Goal: Task Accomplishment & Management: Manage account settings

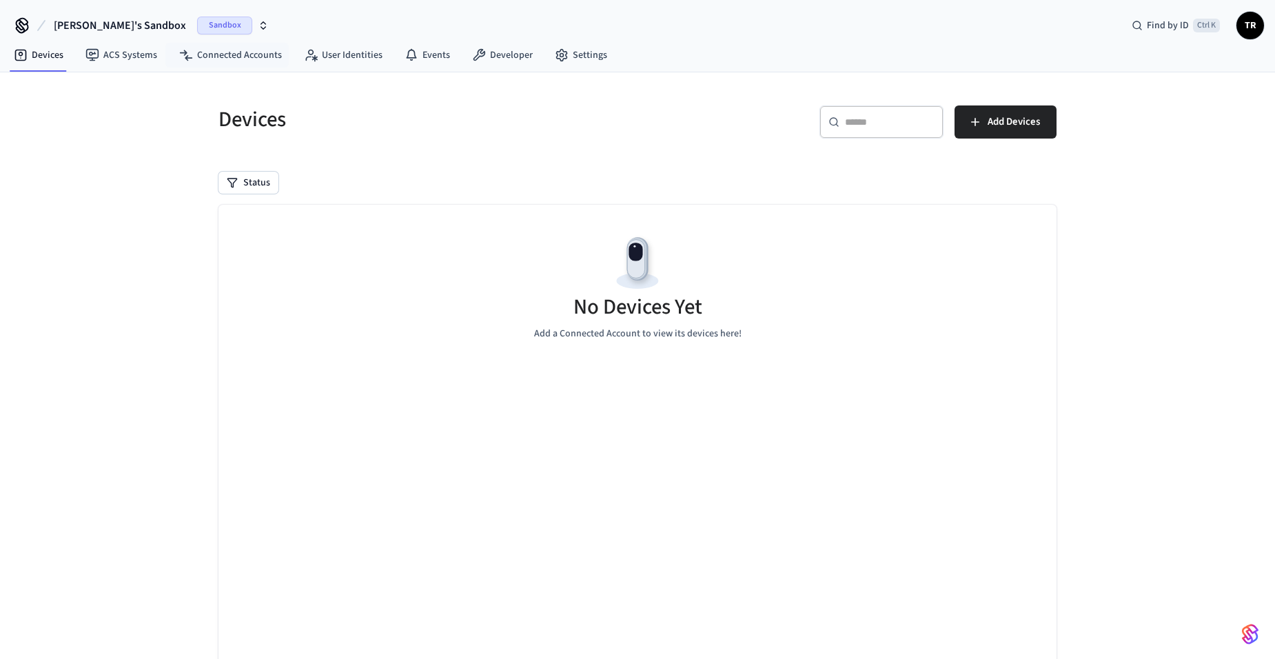
click at [197, 26] on span "Sandbox" at bounding box center [224, 26] width 55 height 18
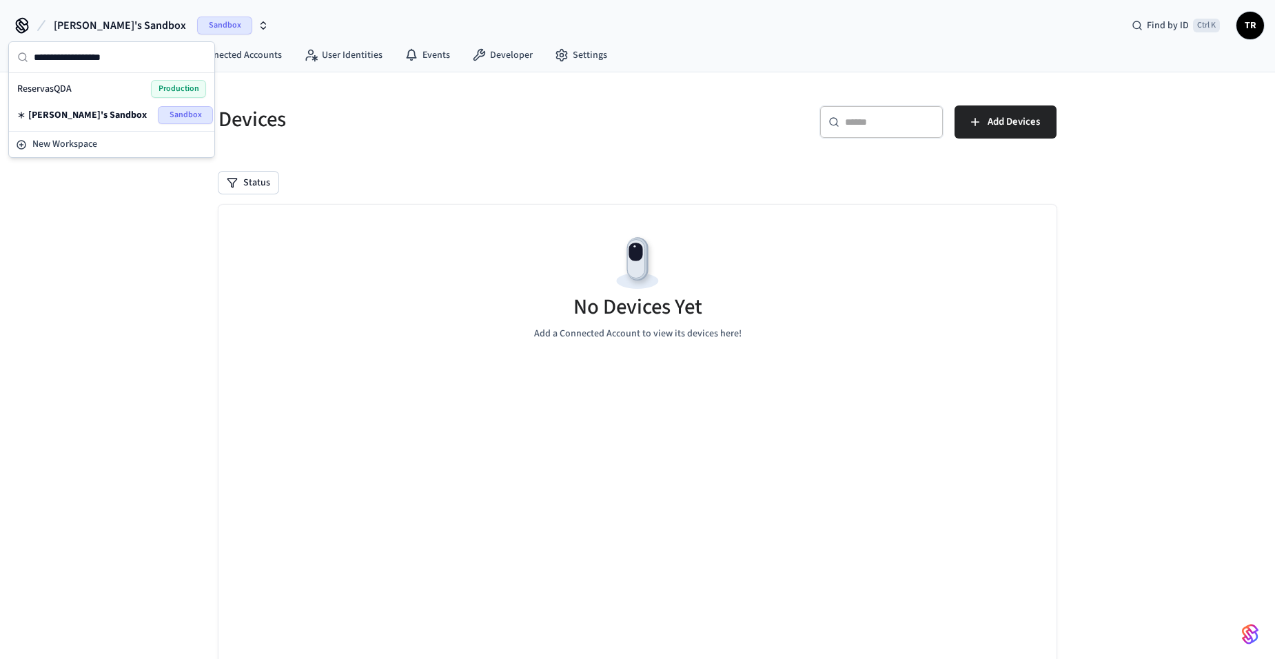
click at [147, 95] on div "ReservasQDA Production" at bounding box center [111, 89] width 189 height 18
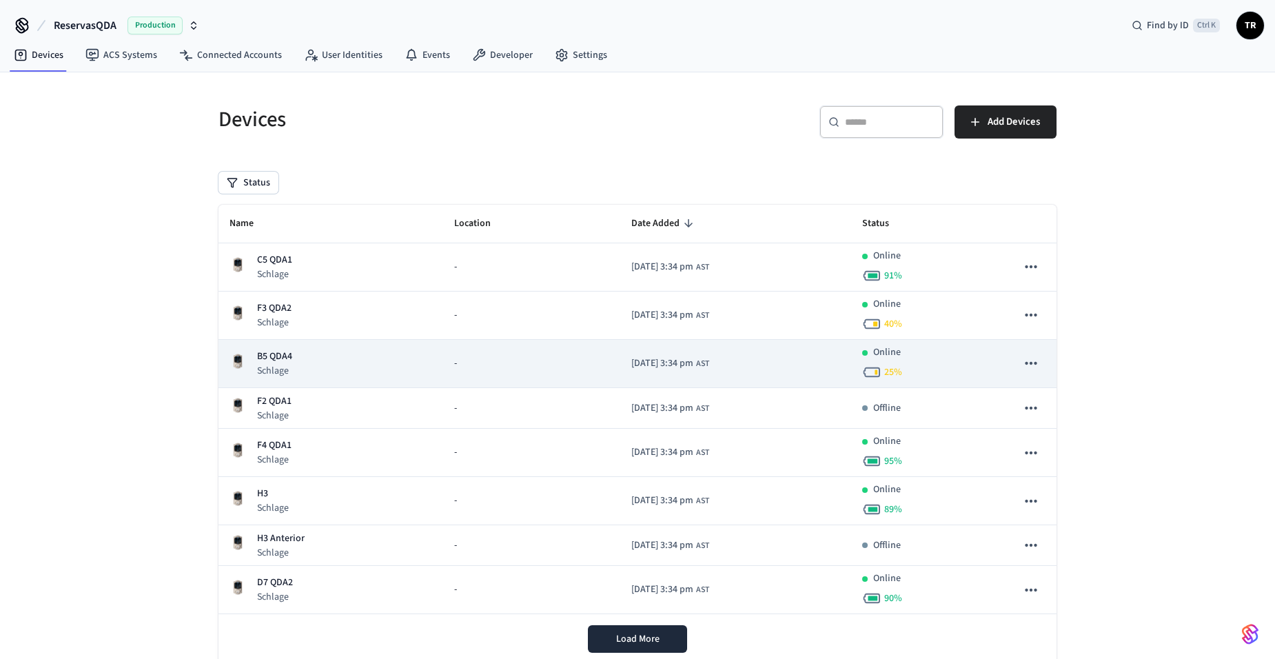
click at [282, 363] on p "B5 QDA4" at bounding box center [274, 356] width 35 height 14
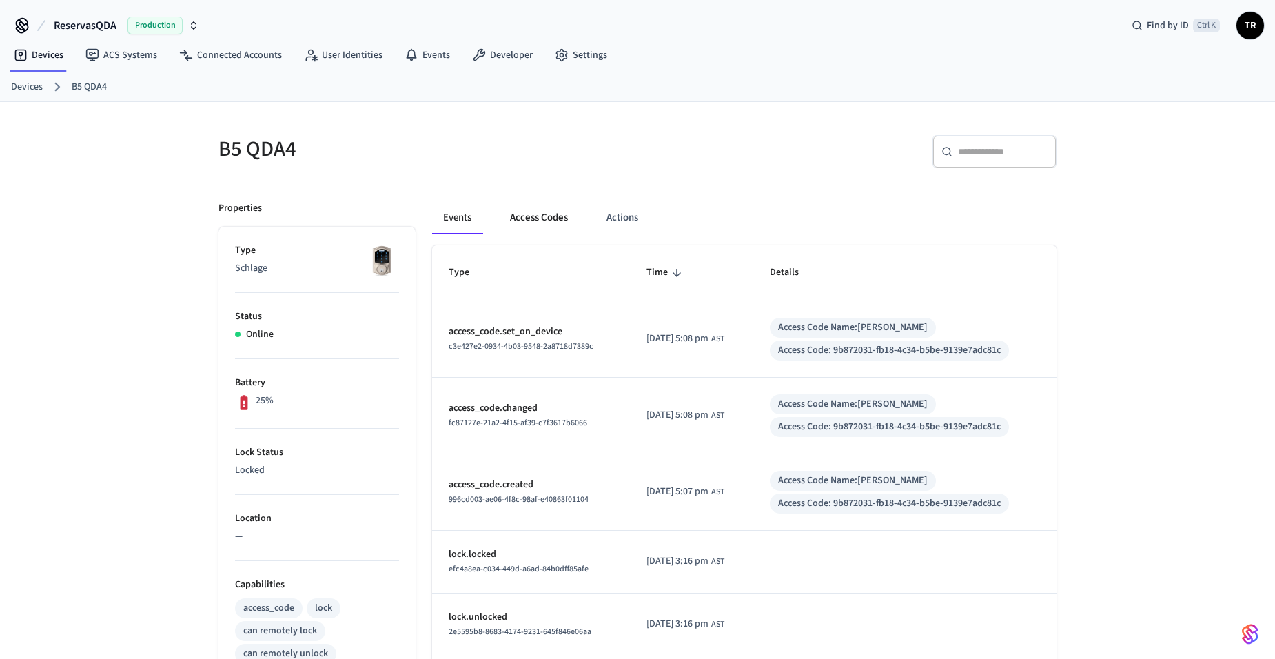
click at [531, 212] on button "Access Codes" at bounding box center [539, 217] width 80 height 33
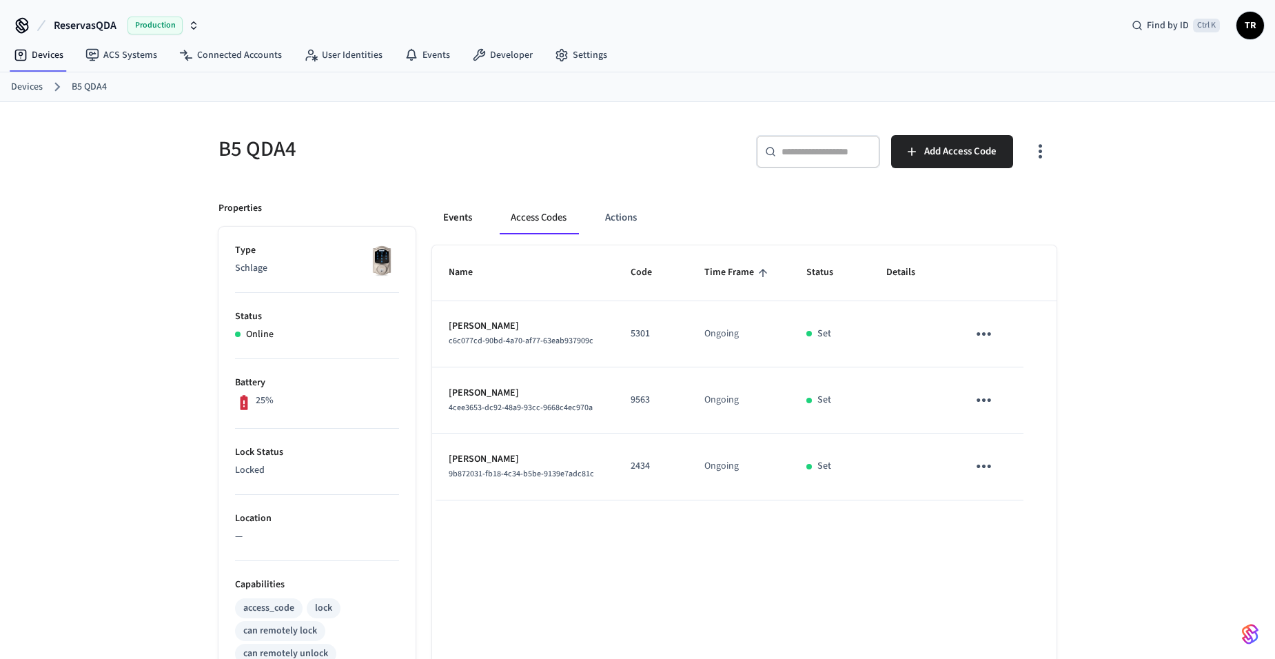
click at [478, 222] on button "Events" at bounding box center [457, 217] width 51 height 33
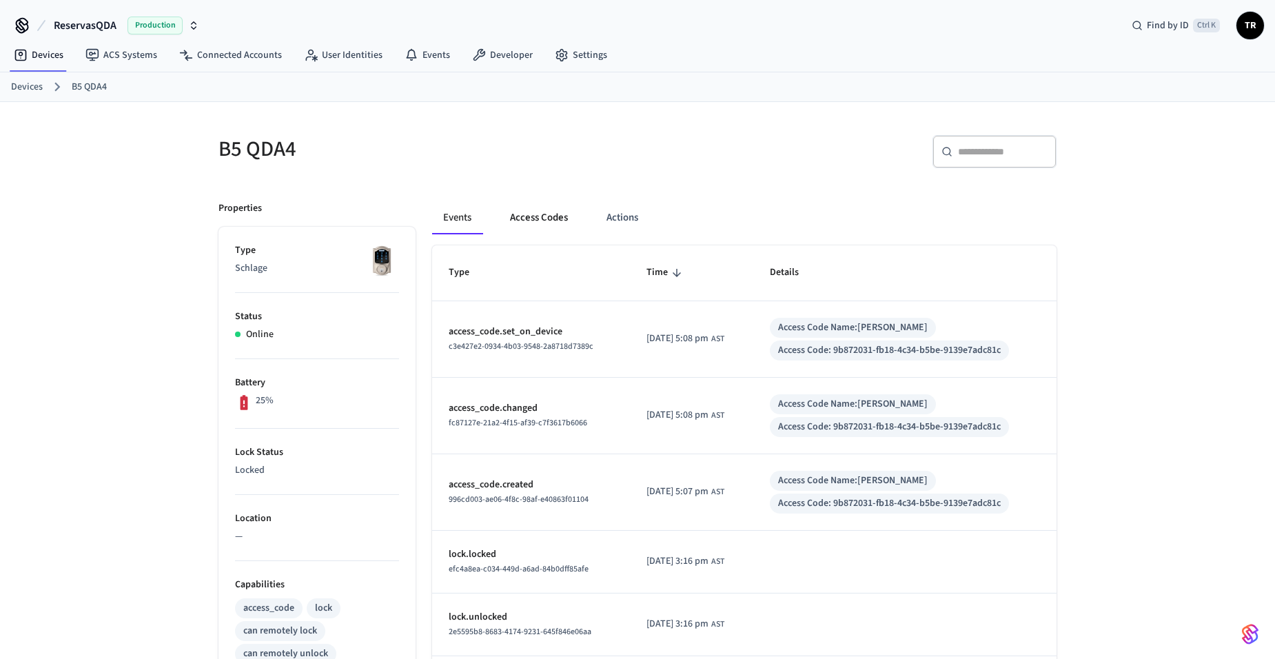
click at [523, 222] on button "Access Codes" at bounding box center [539, 217] width 80 height 33
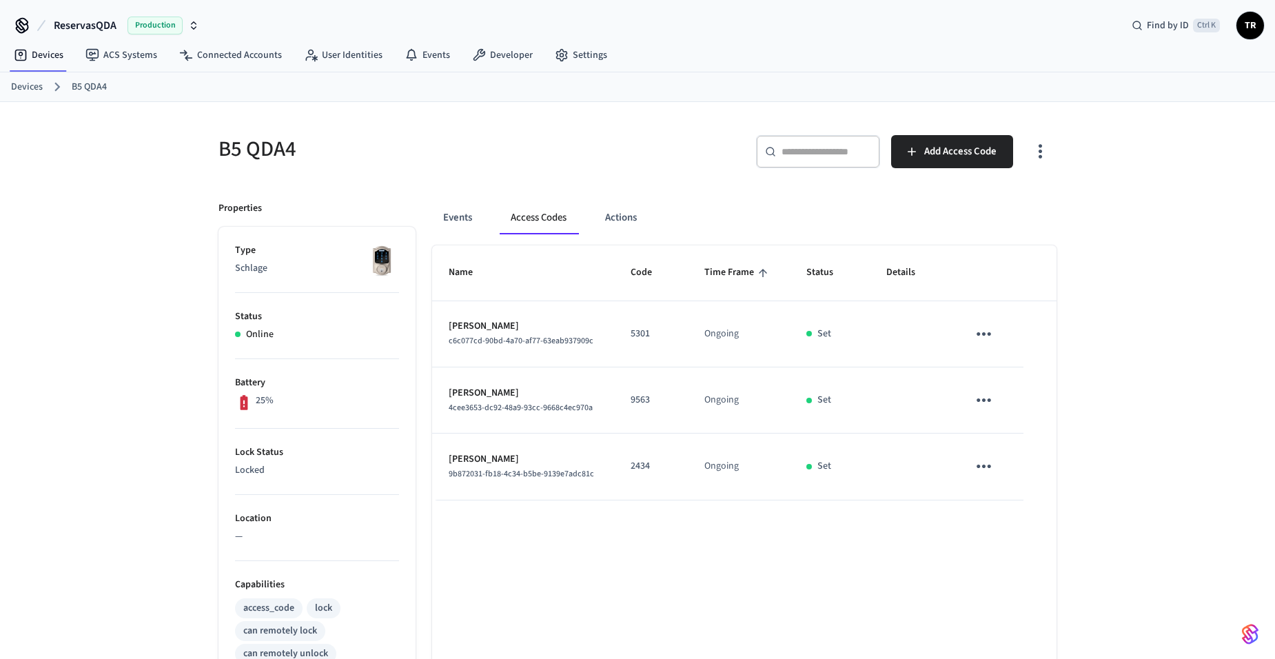
click at [991, 338] on icon "sticky table" at bounding box center [983, 333] width 21 height 21
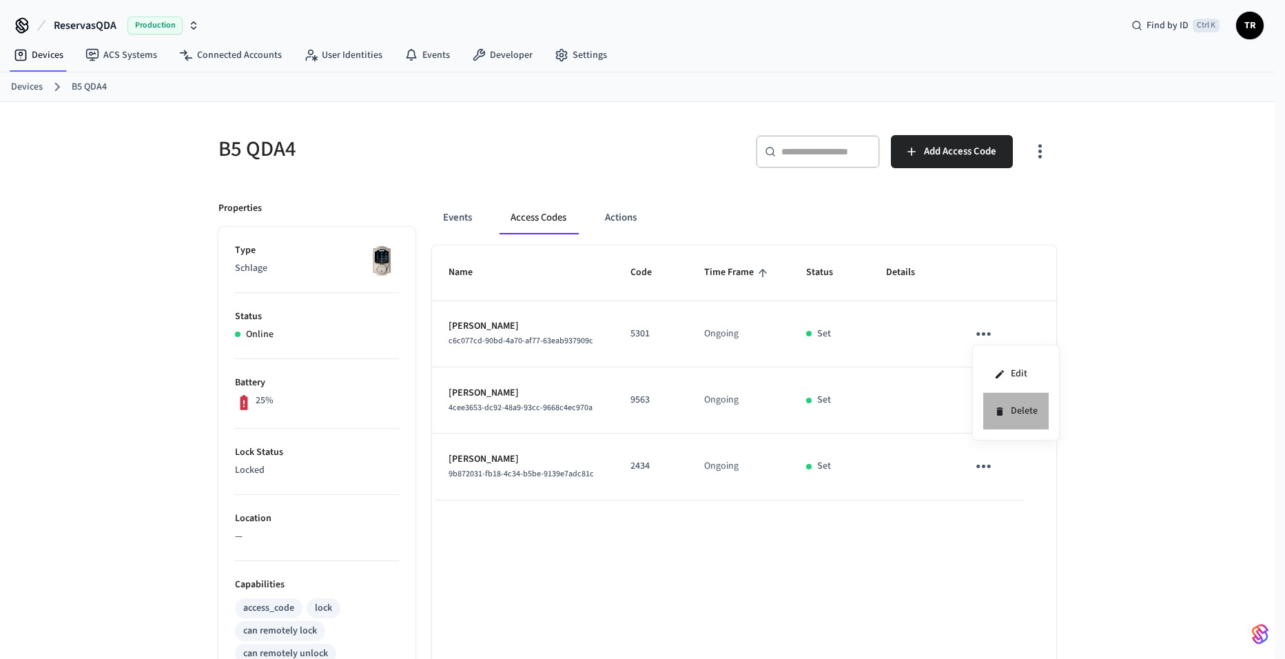
click at [1039, 417] on li "Delete" at bounding box center [1016, 411] width 65 height 37
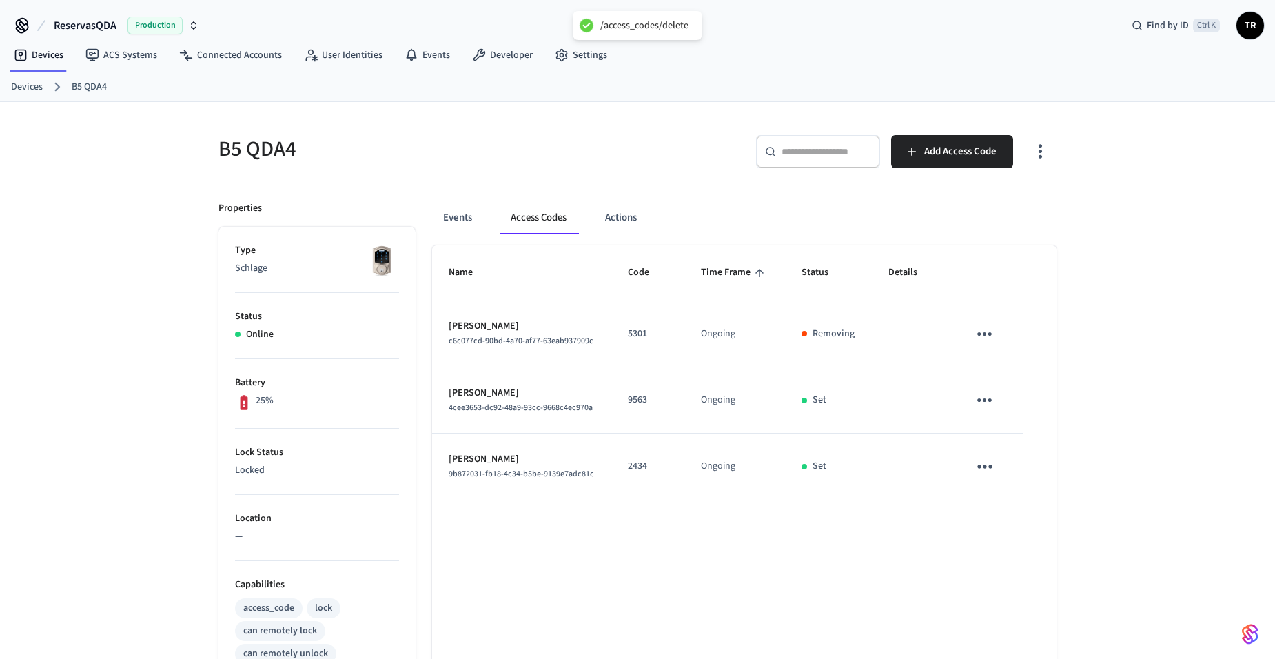
click at [985, 405] on icon "sticky table" at bounding box center [984, 399] width 21 height 21
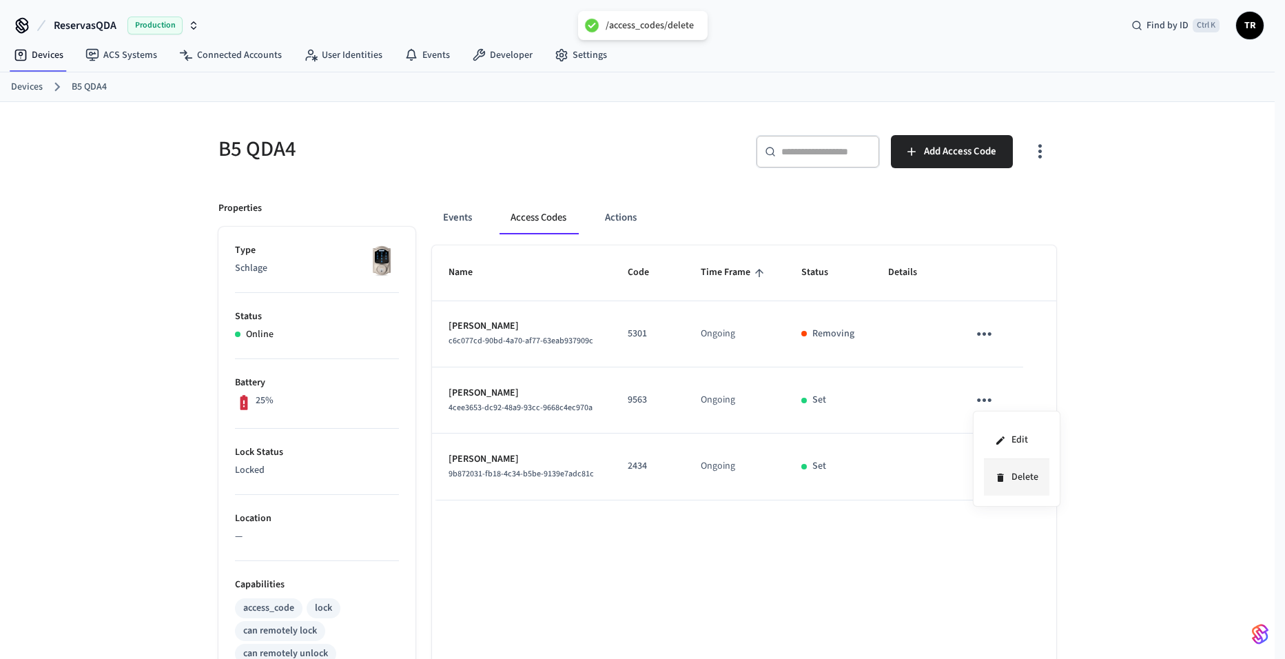
click at [1030, 473] on li "Delete" at bounding box center [1016, 477] width 65 height 37
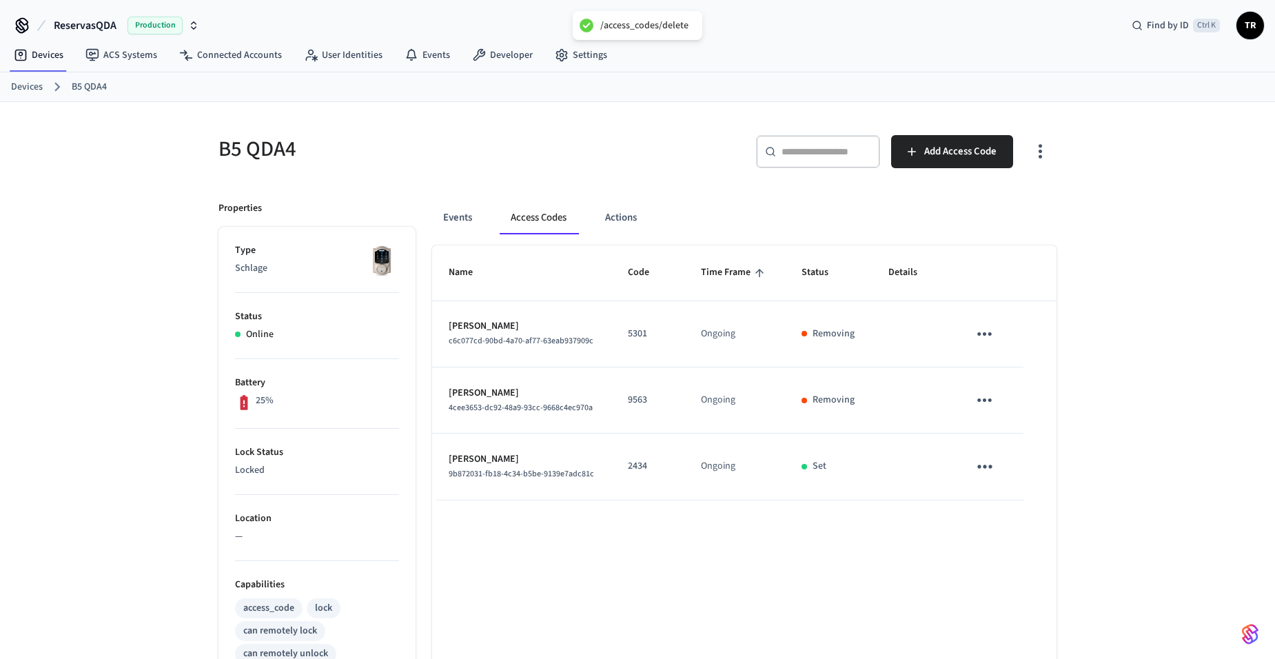
click at [32, 81] on link "Devices" at bounding box center [27, 87] width 32 height 14
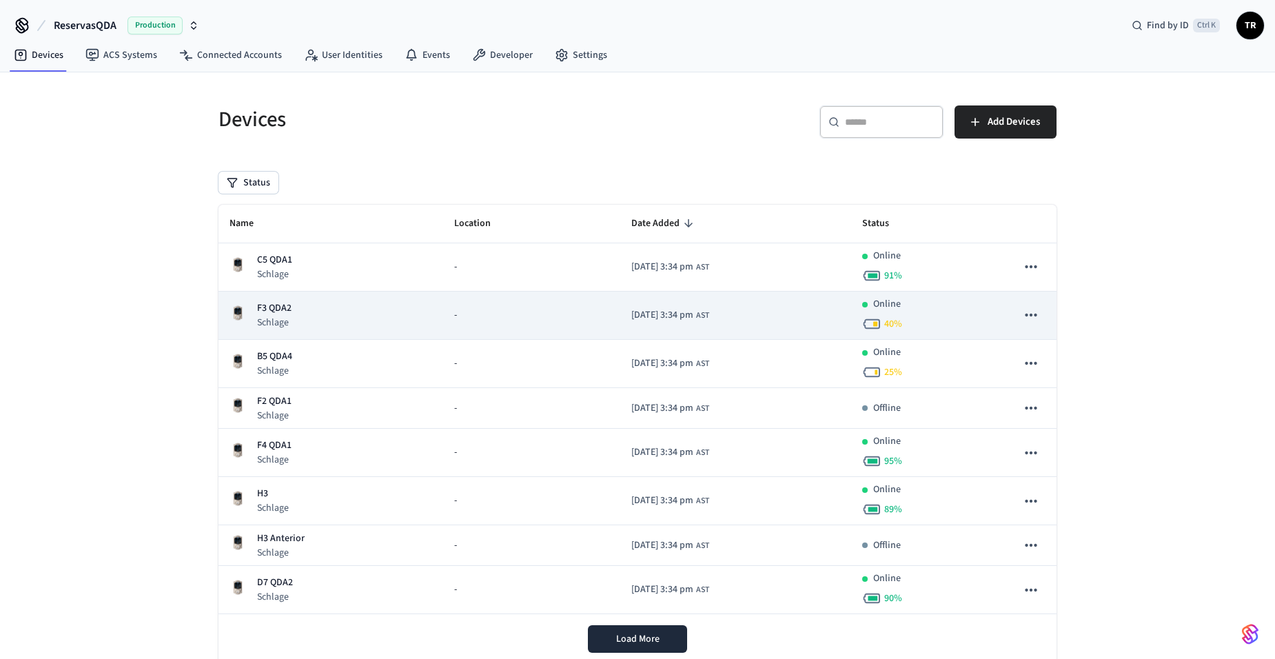
click at [288, 316] on p "Schlage" at bounding box center [274, 323] width 34 height 14
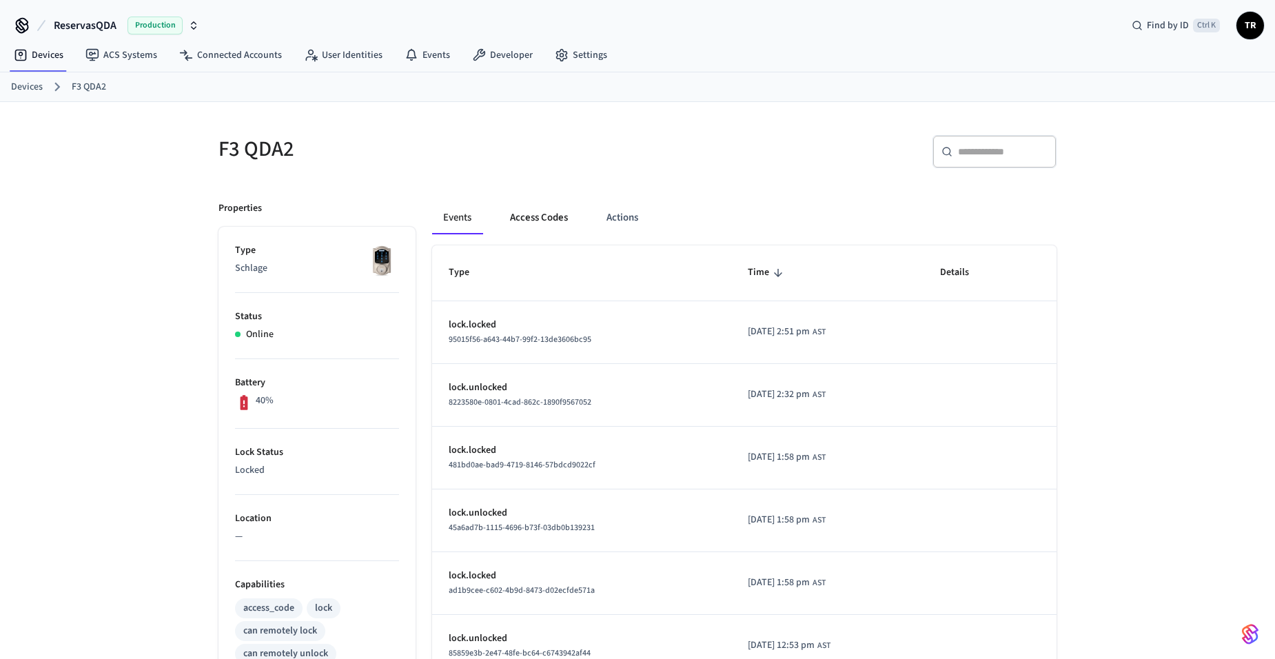
click at [527, 222] on button "Access Codes" at bounding box center [539, 217] width 80 height 33
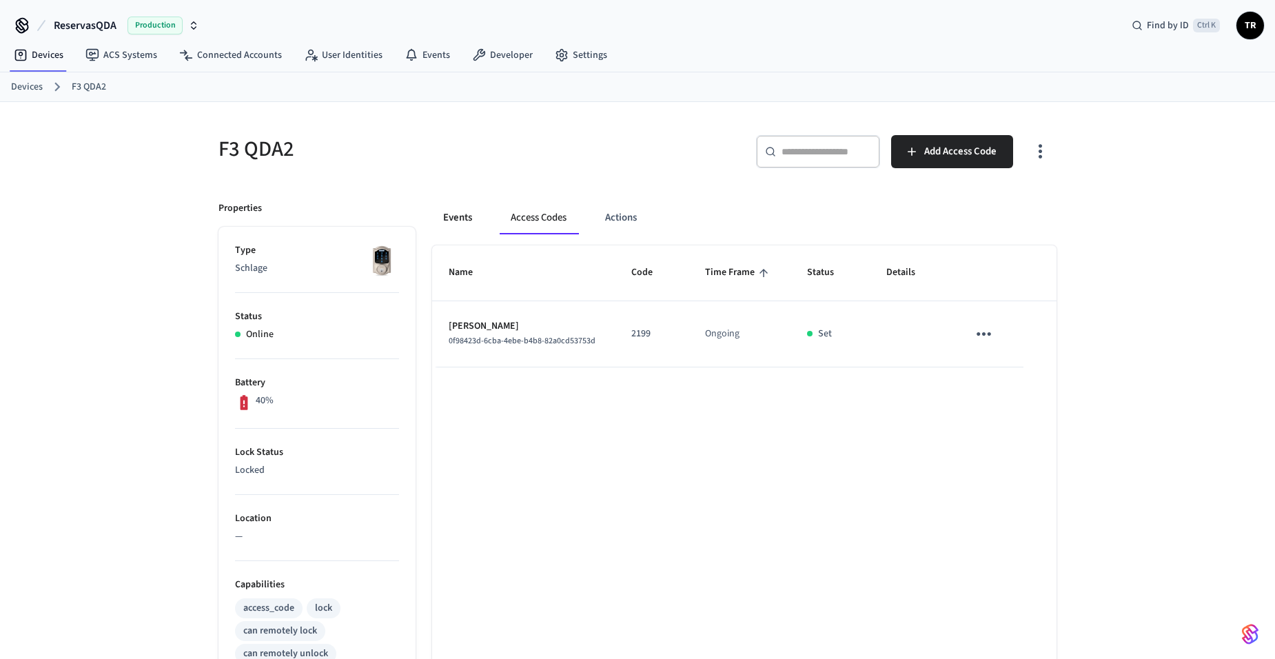
click at [454, 224] on button "Events" at bounding box center [457, 217] width 51 height 33
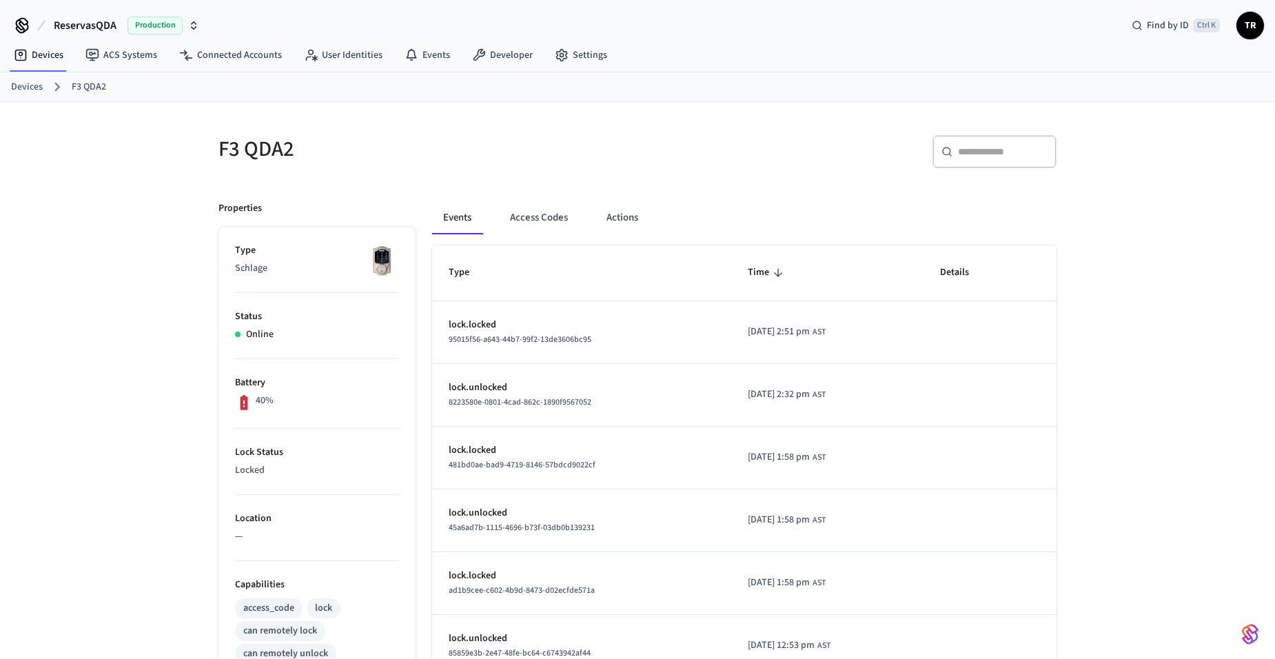
click at [35, 87] on link "Devices" at bounding box center [27, 87] width 32 height 14
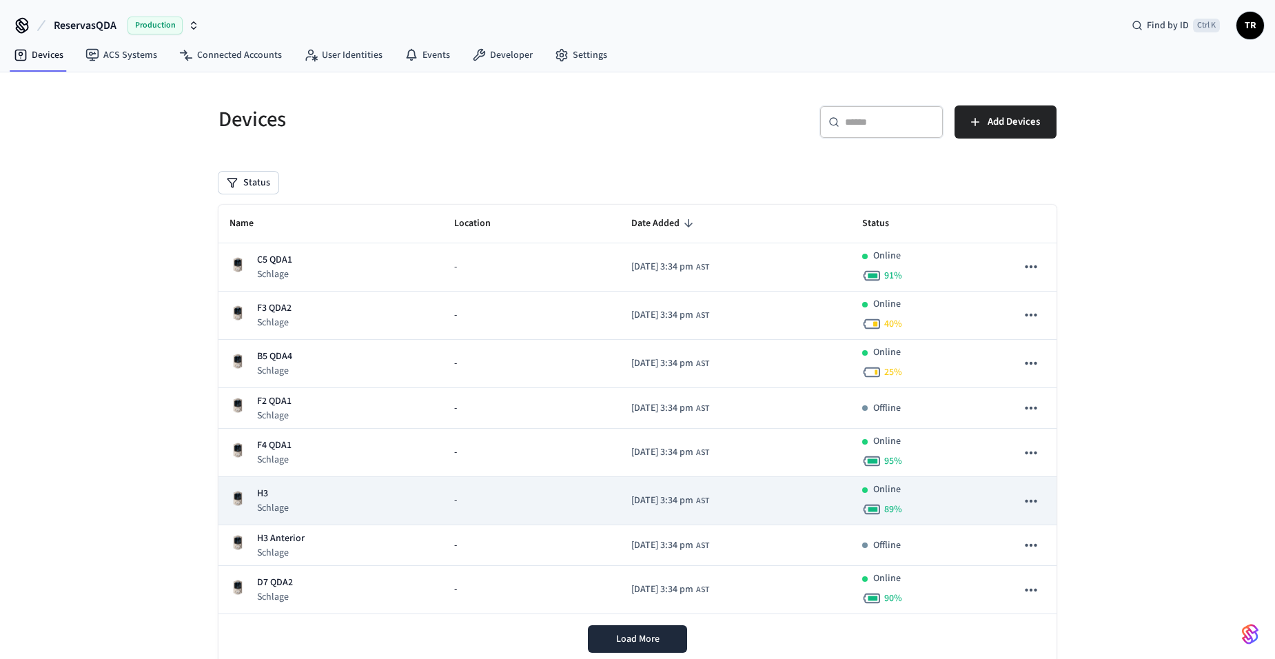
click at [281, 502] on p "Schlage" at bounding box center [273, 508] width 32 height 14
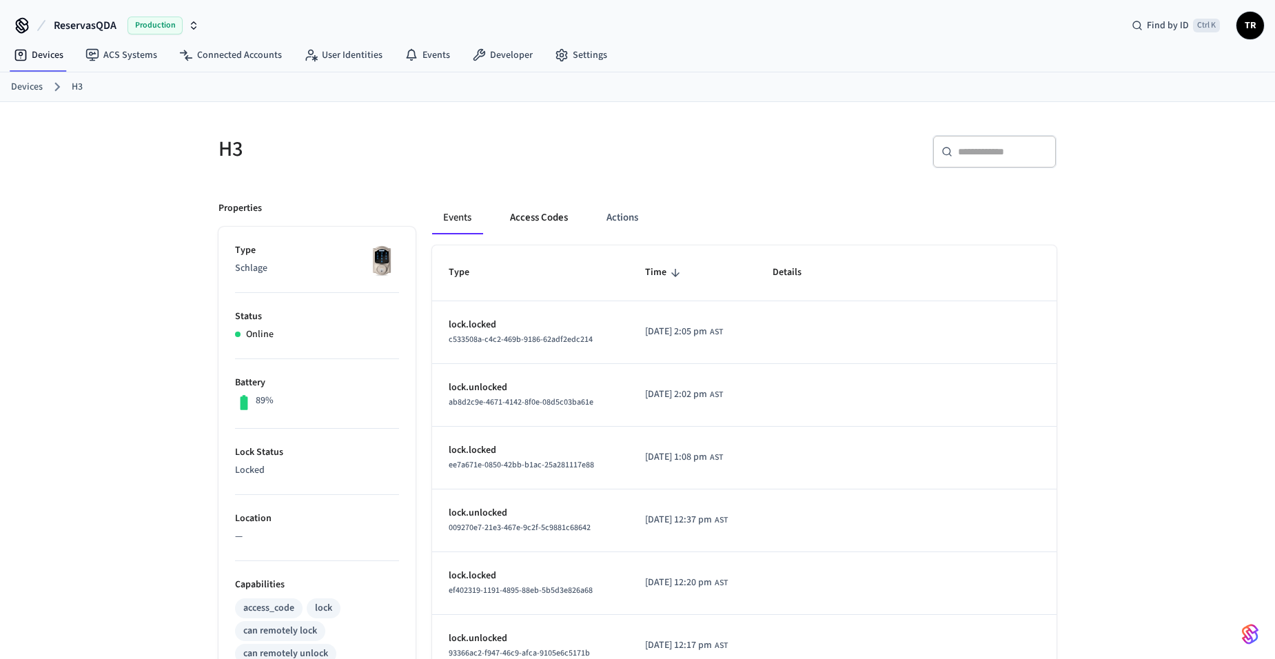
click at [538, 212] on button "Access Codes" at bounding box center [539, 217] width 80 height 33
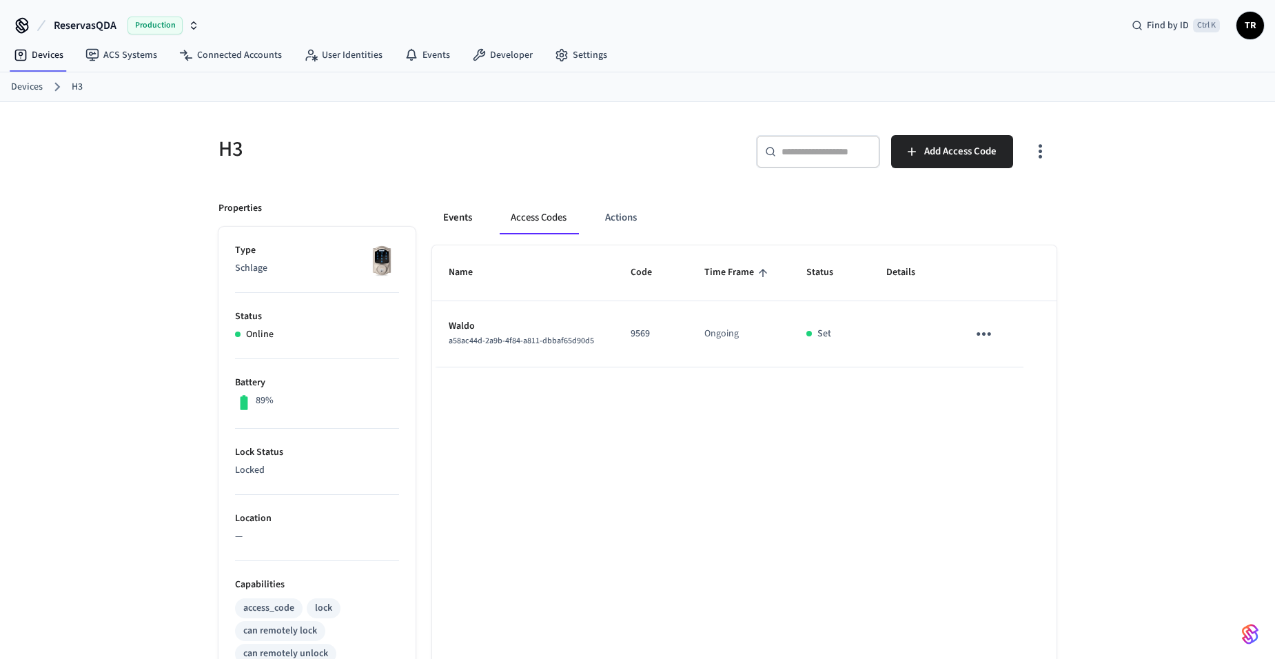
click at [449, 218] on button "Events" at bounding box center [457, 217] width 51 height 33
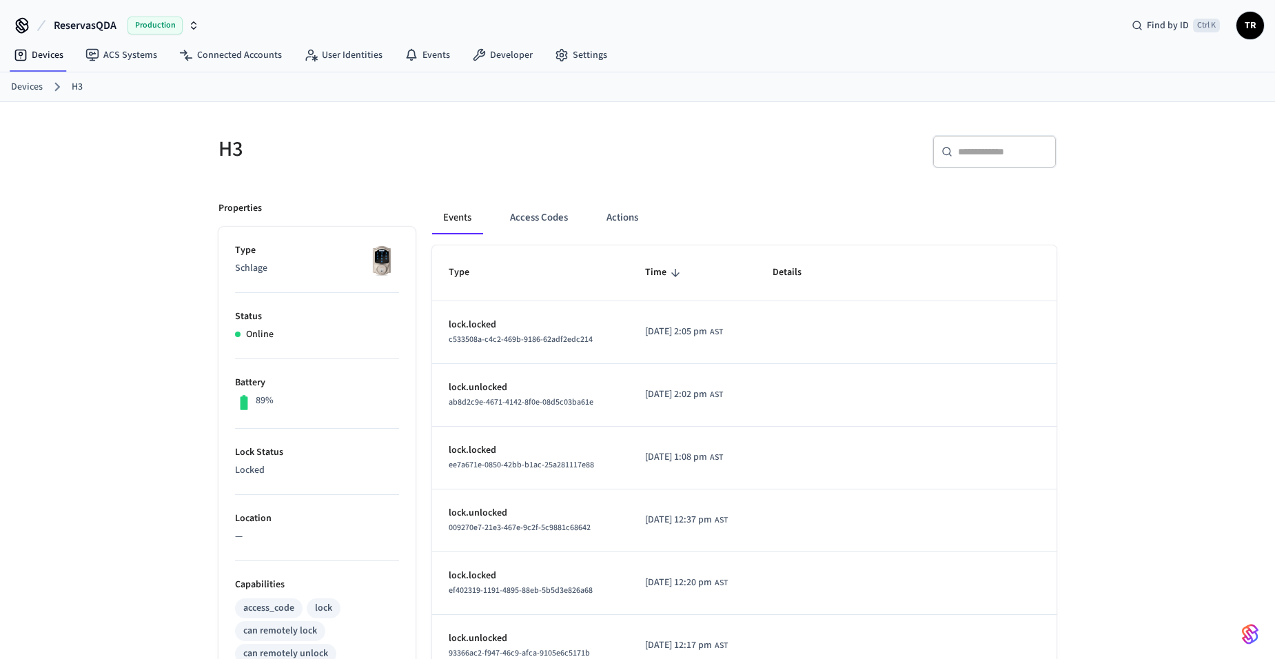
click at [30, 86] on link "Devices" at bounding box center [27, 87] width 32 height 14
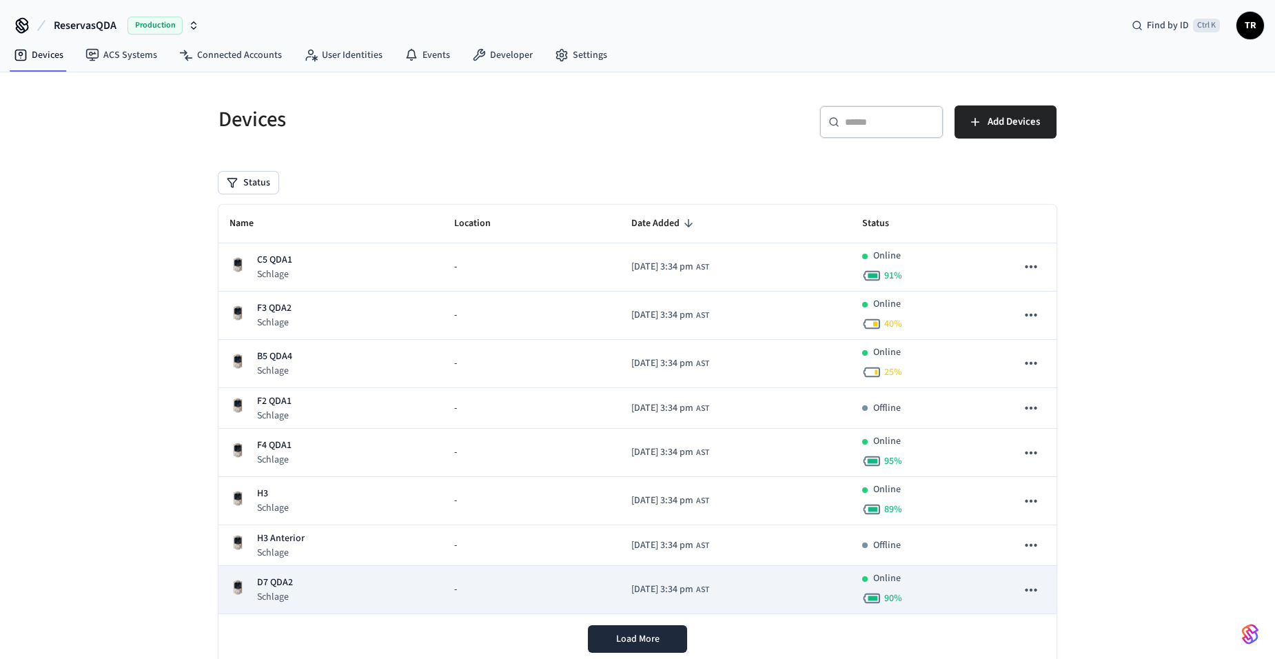
click at [278, 581] on p "D7 QDA2" at bounding box center [275, 583] width 36 height 14
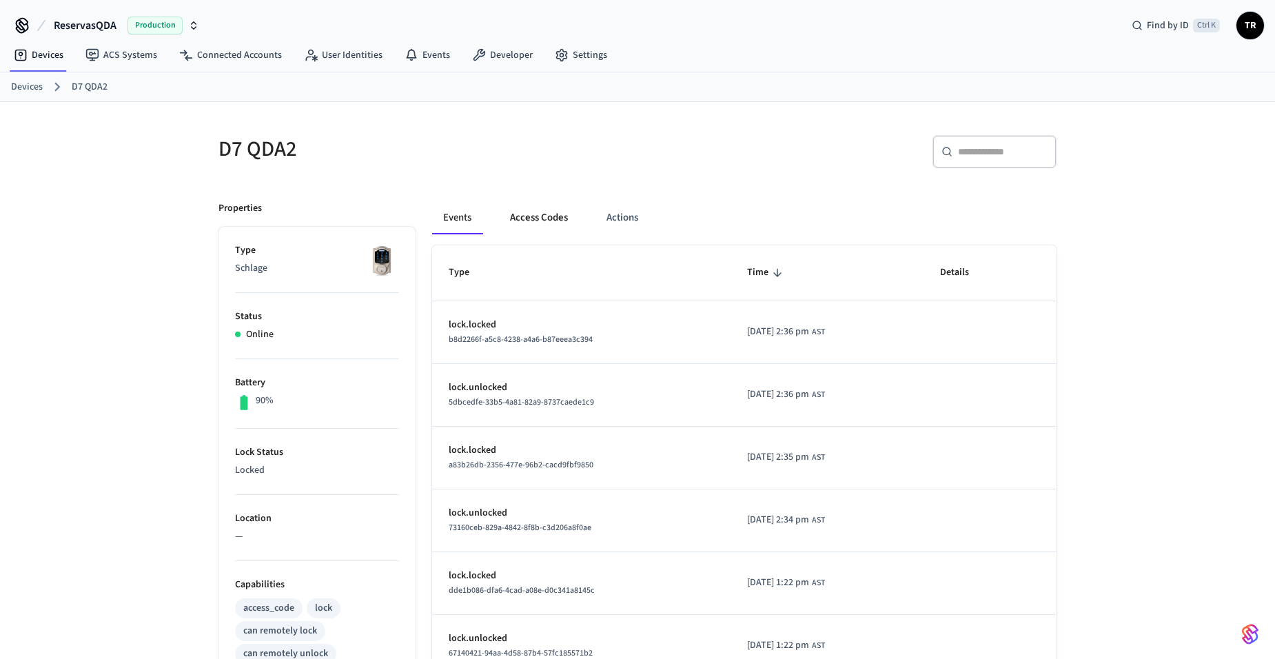
click at [520, 216] on button "Access Codes" at bounding box center [539, 217] width 80 height 33
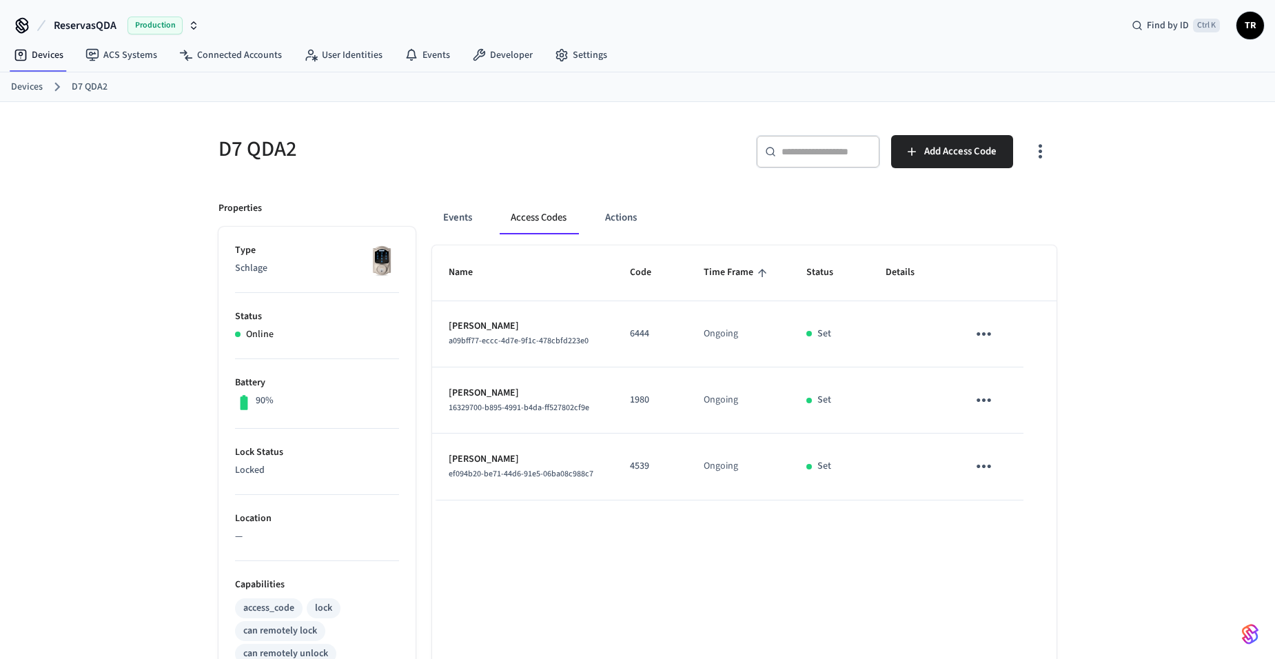
click at [990, 328] on icon "sticky table" at bounding box center [983, 333] width 21 height 21
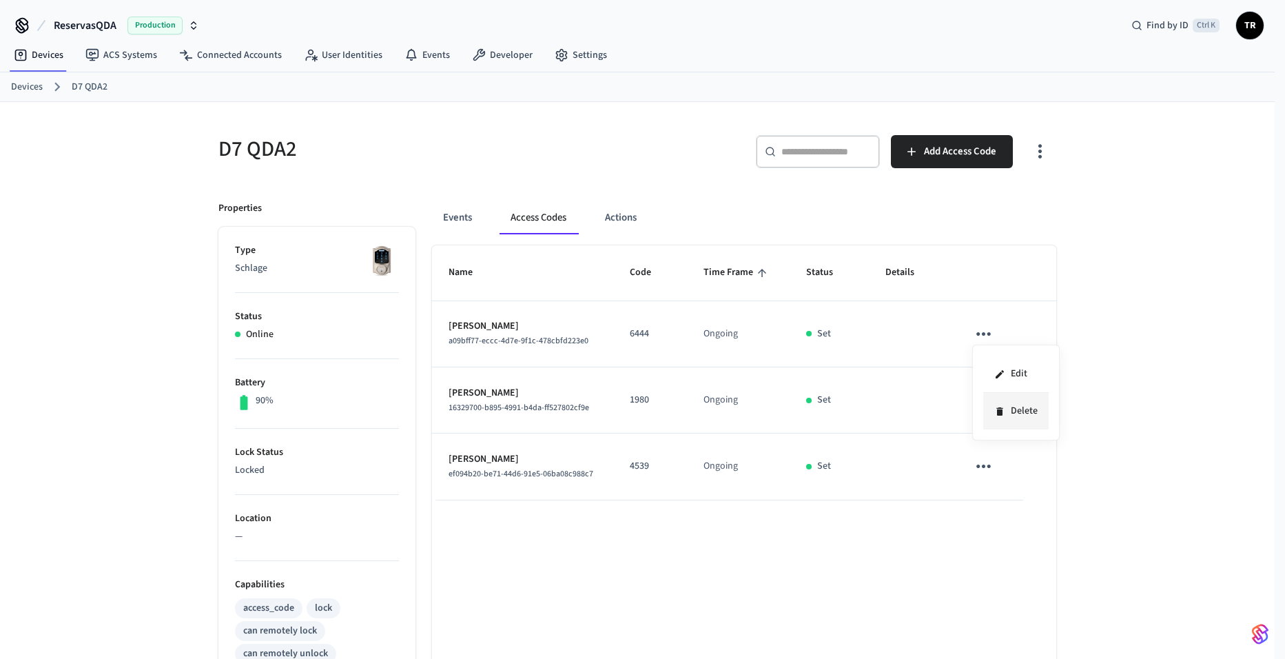
click at [1022, 411] on li "Delete" at bounding box center [1016, 411] width 65 height 37
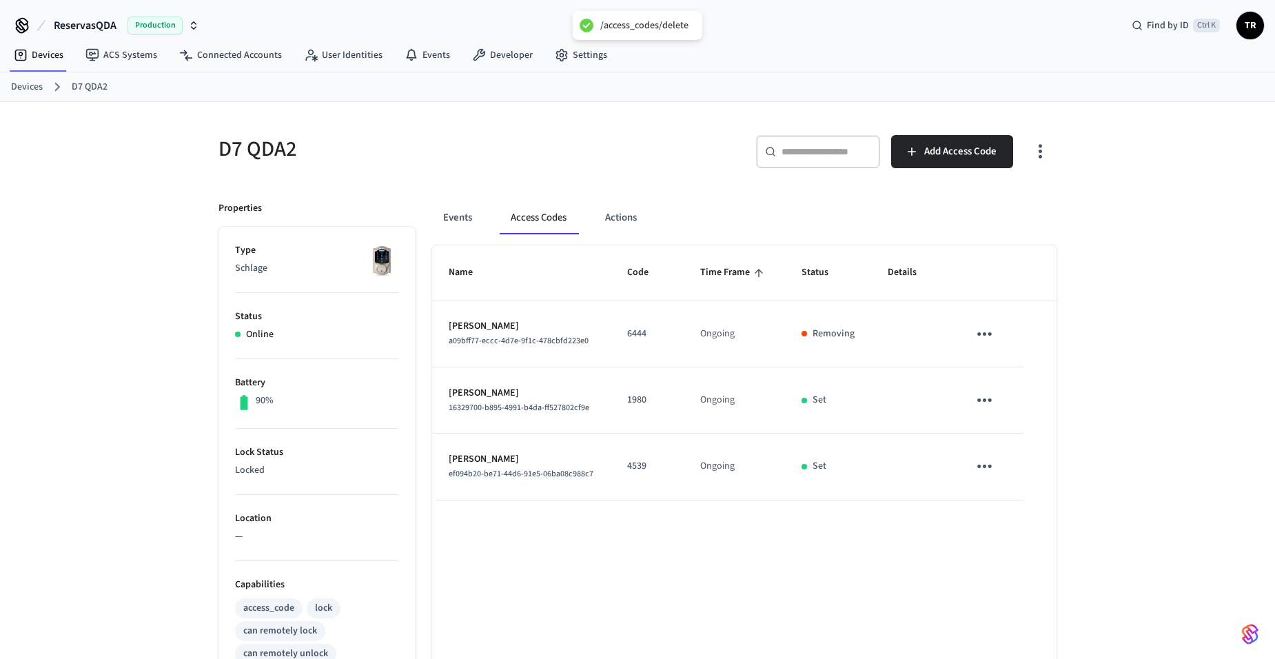
click at [981, 394] on icon "sticky table" at bounding box center [984, 399] width 21 height 21
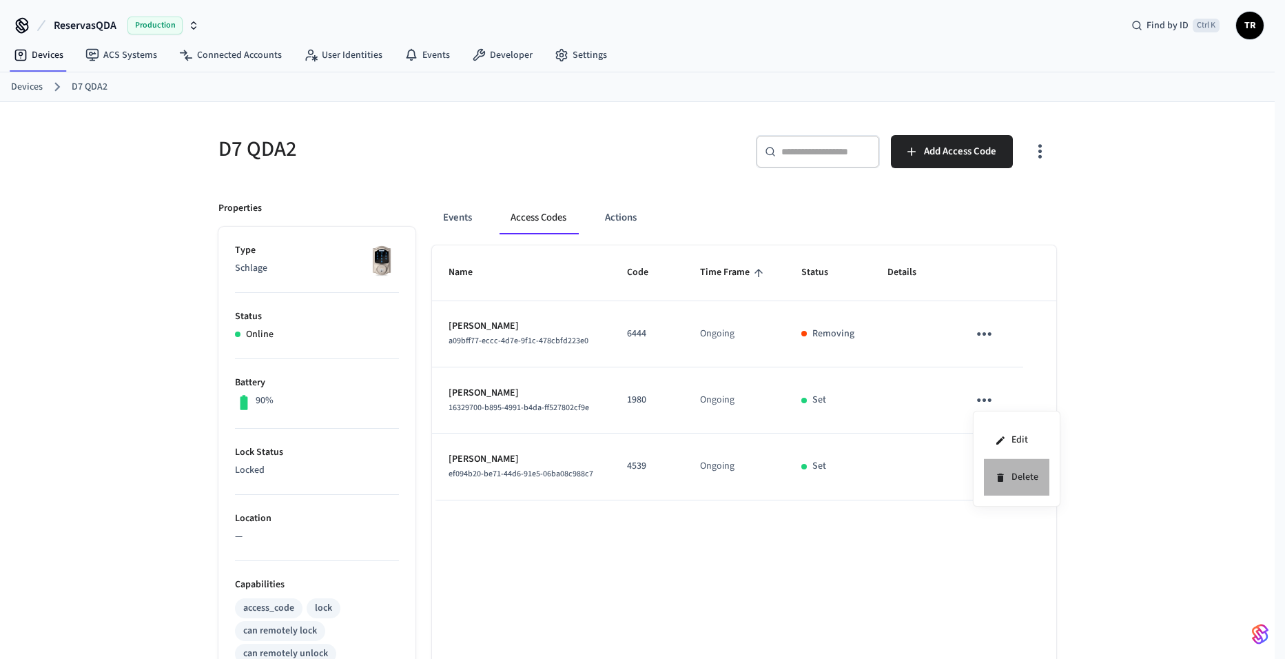
click at [1001, 472] on icon at bounding box center [1000, 477] width 11 height 11
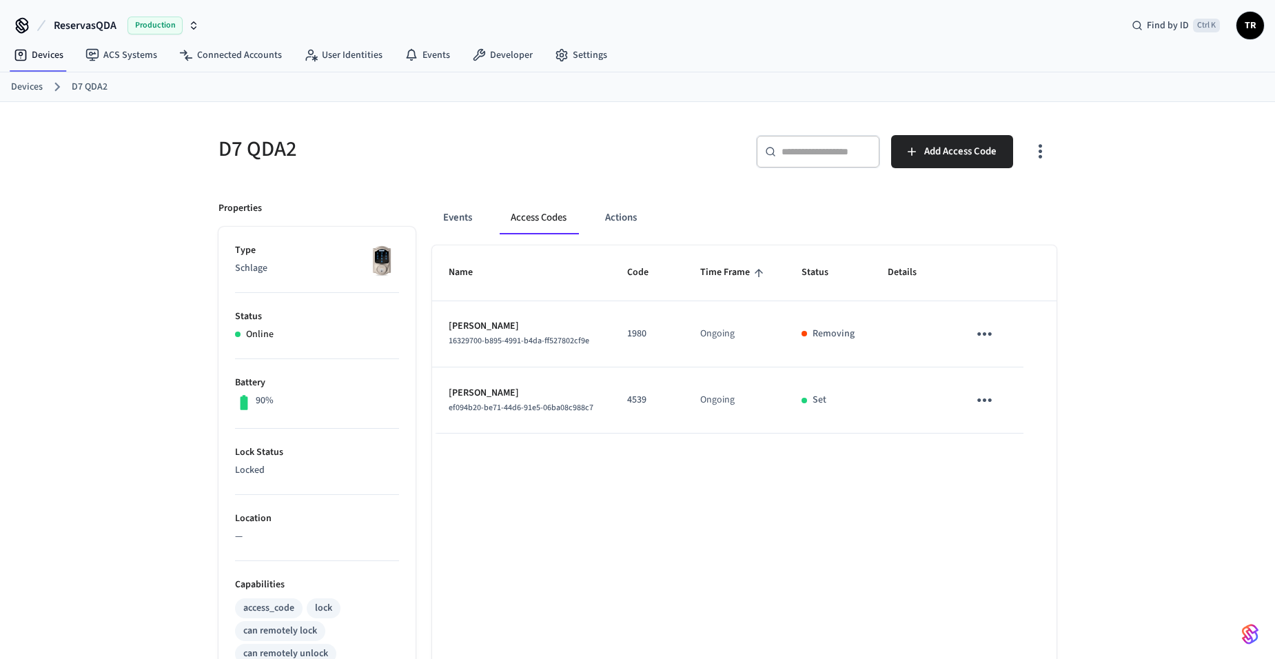
click at [24, 86] on link "Devices" at bounding box center [27, 87] width 32 height 14
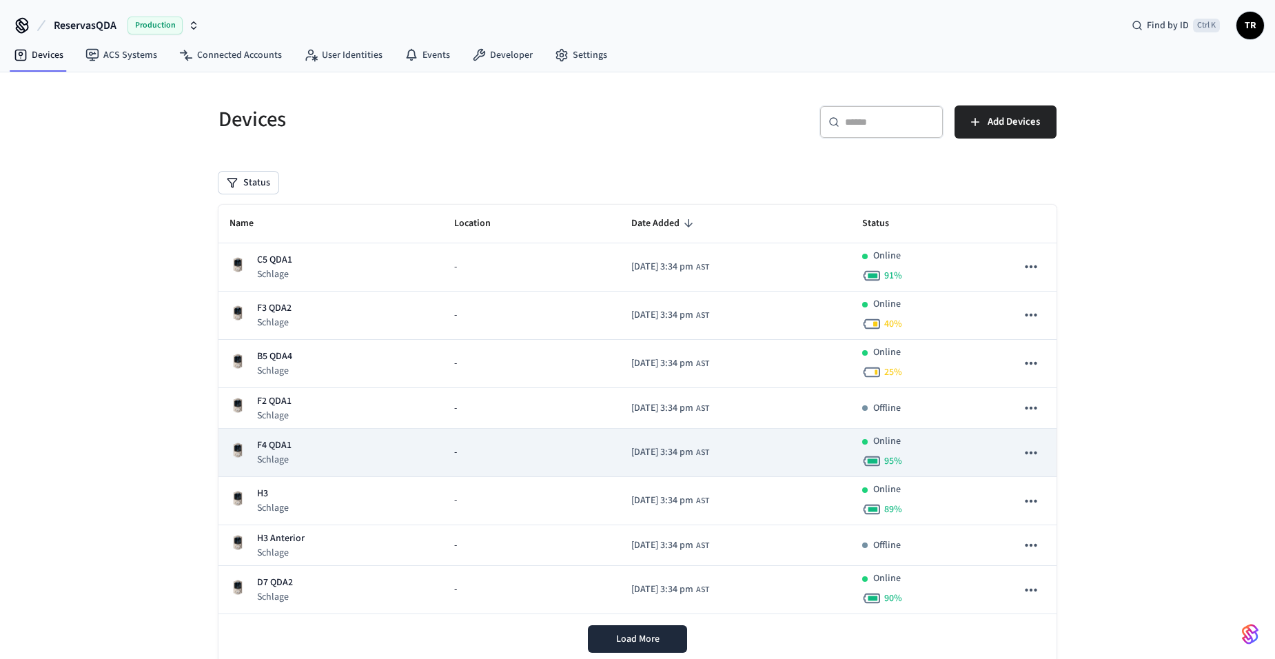
click at [292, 449] on div "F4 QDA1 Schlage" at bounding box center [331, 452] width 203 height 28
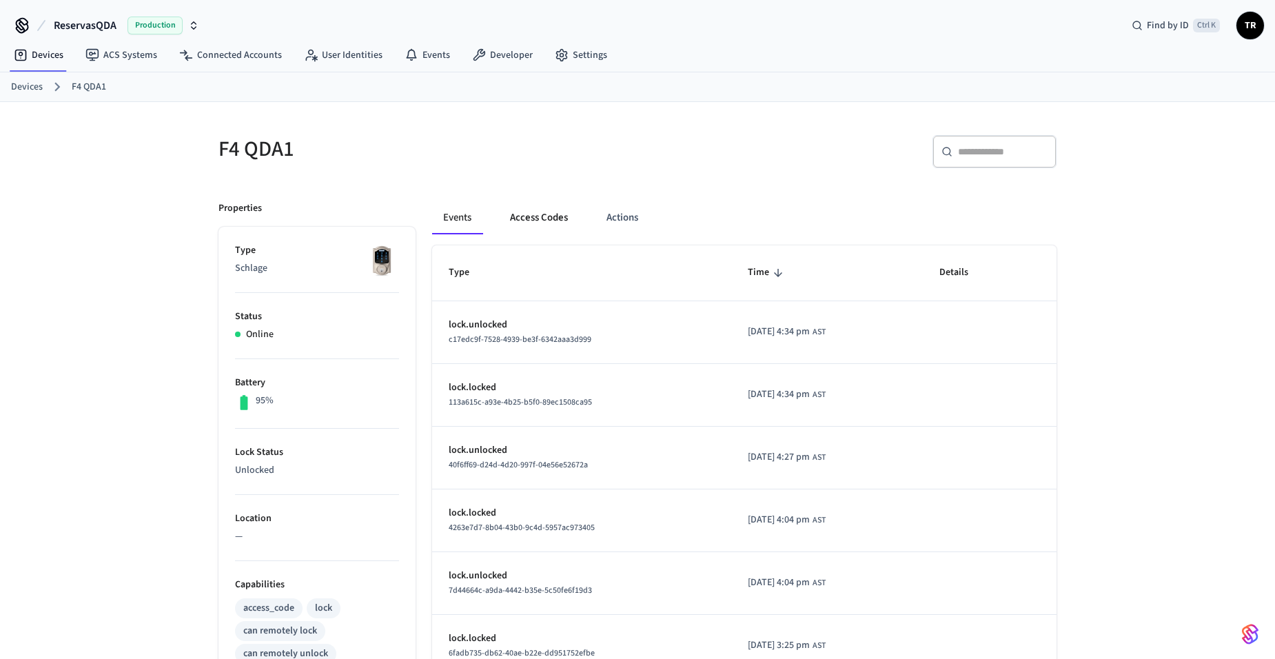
click at [527, 225] on button "Access Codes" at bounding box center [539, 217] width 80 height 33
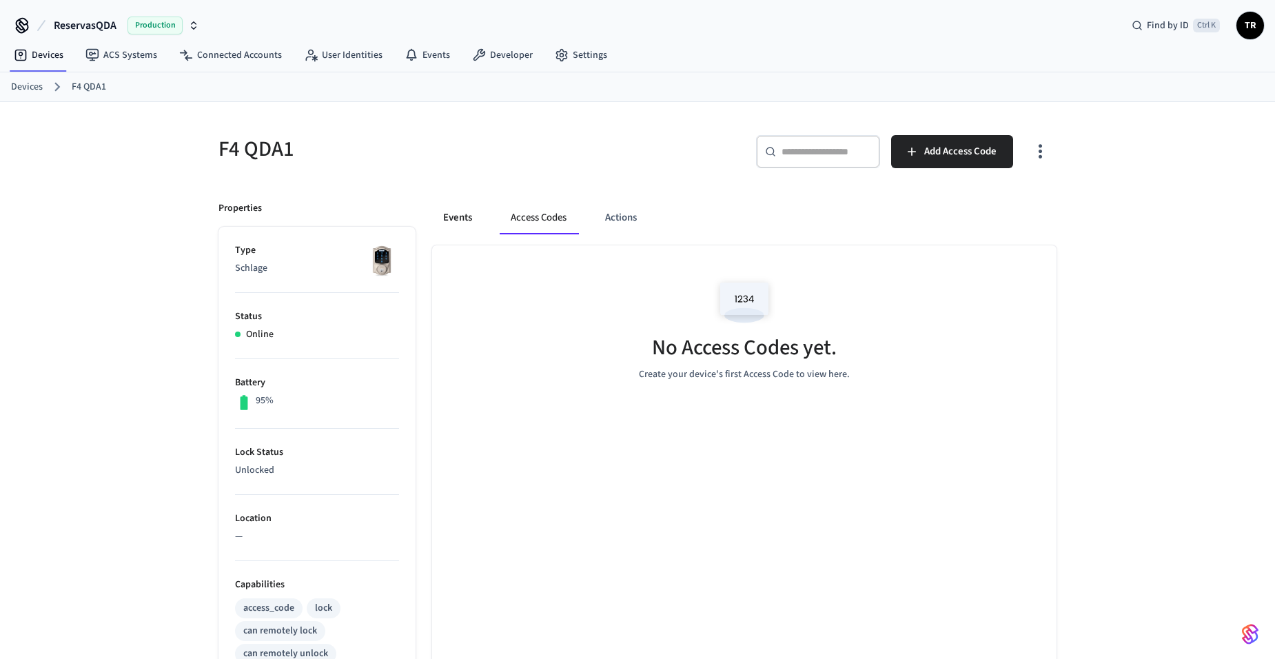
click at [463, 223] on button "Events" at bounding box center [457, 217] width 51 height 33
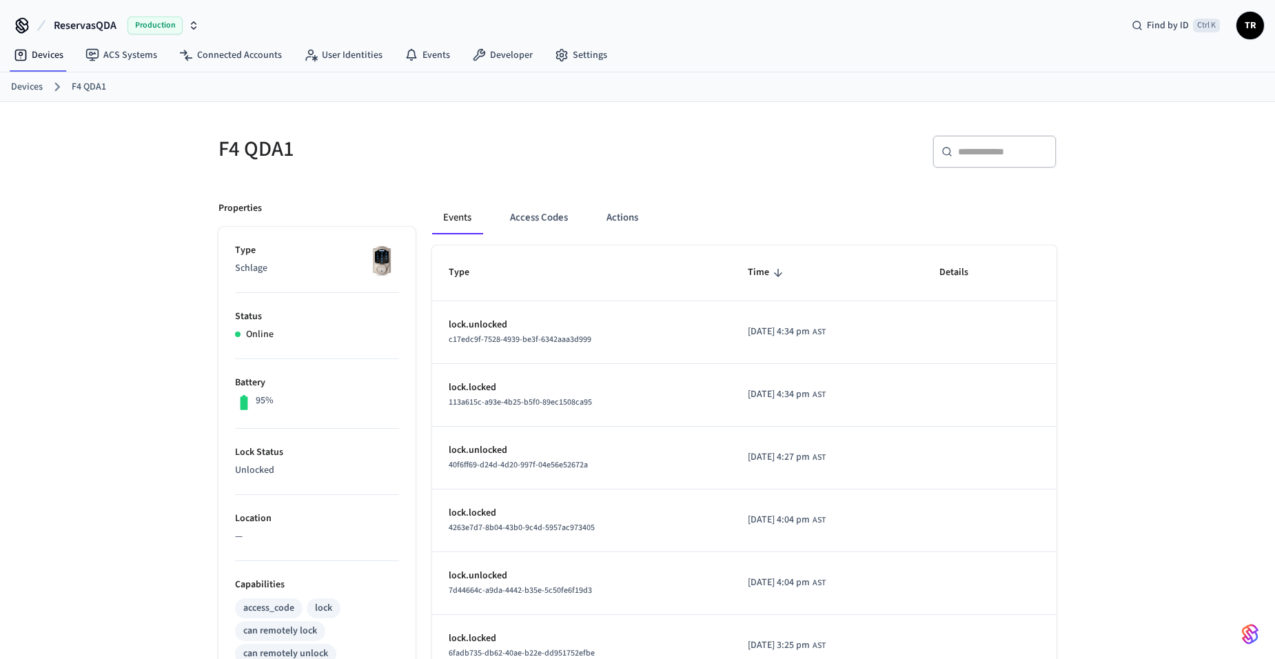
click at [32, 84] on link "Devices" at bounding box center [27, 87] width 32 height 14
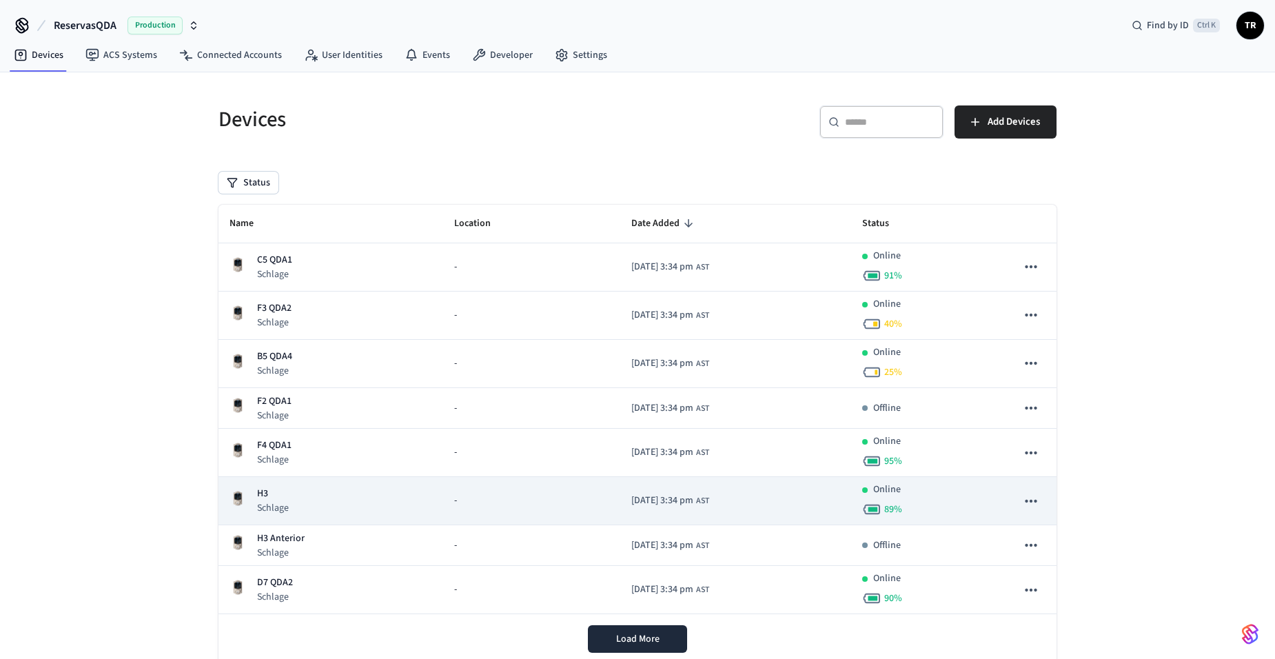
click at [290, 519] on td "H3 Schlage" at bounding box center [330, 501] width 225 height 48
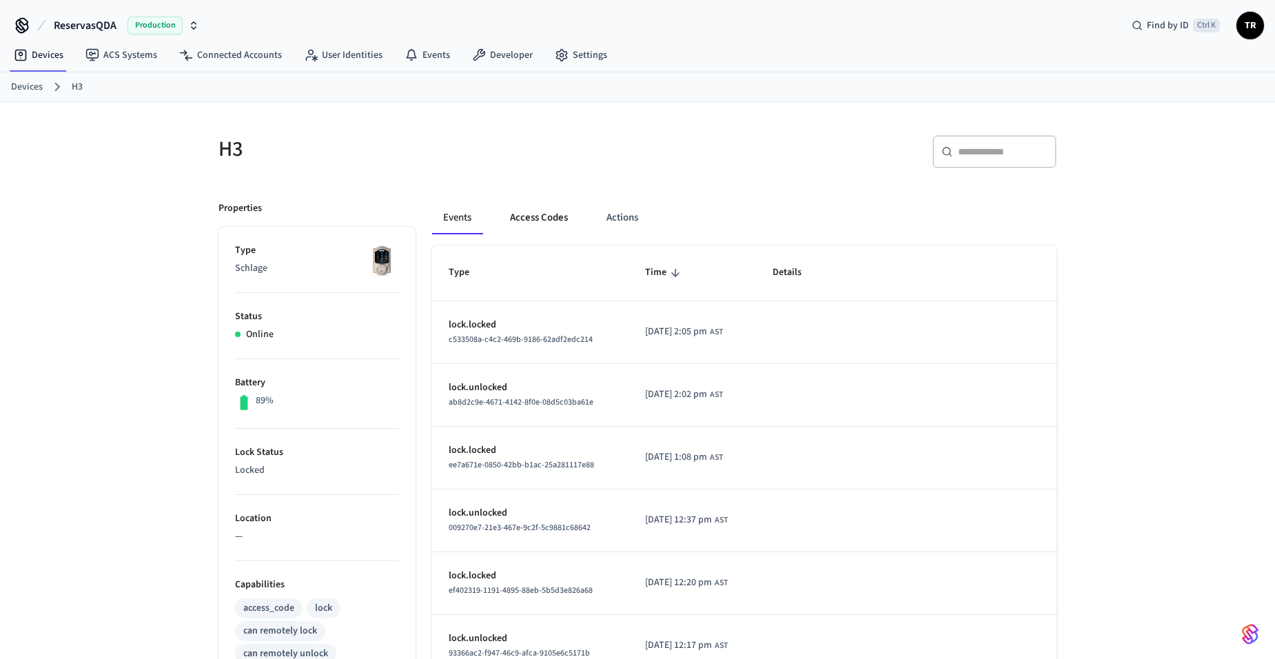
click at [518, 225] on button "Access Codes" at bounding box center [539, 217] width 80 height 33
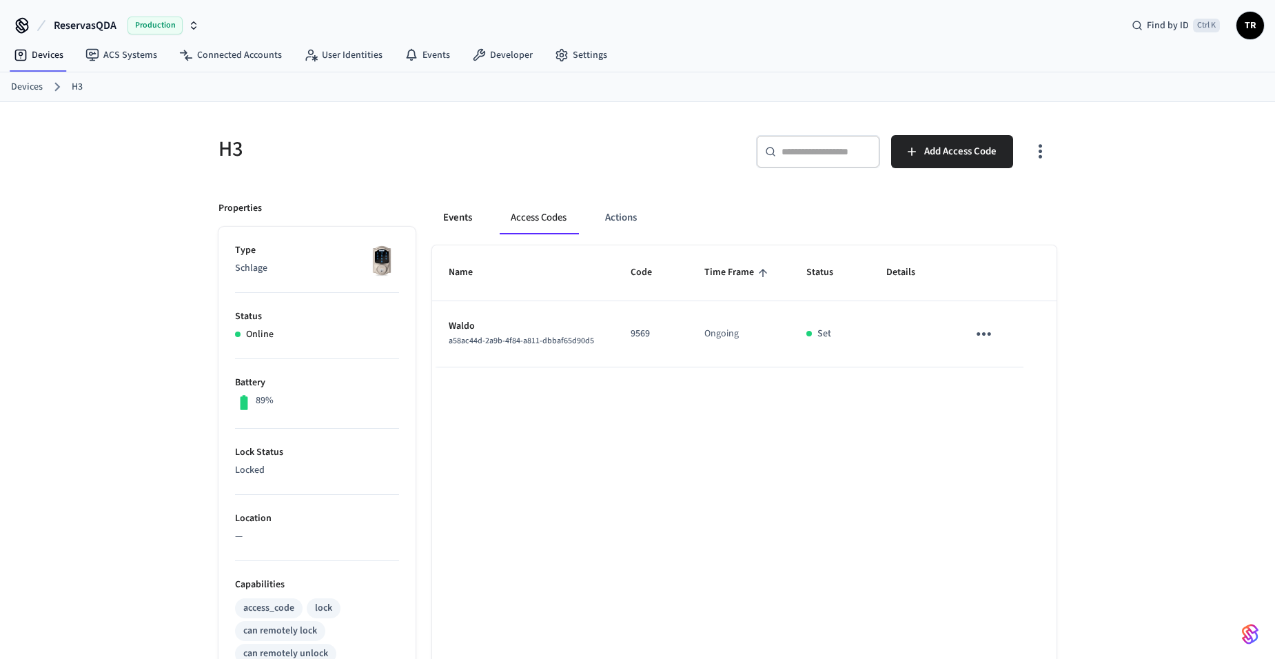
drag, startPoint x: 467, startPoint y: 216, endPoint x: 436, endPoint y: 206, distance: 32.5
click at [465, 216] on button "Events" at bounding box center [457, 217] width 51 height 33
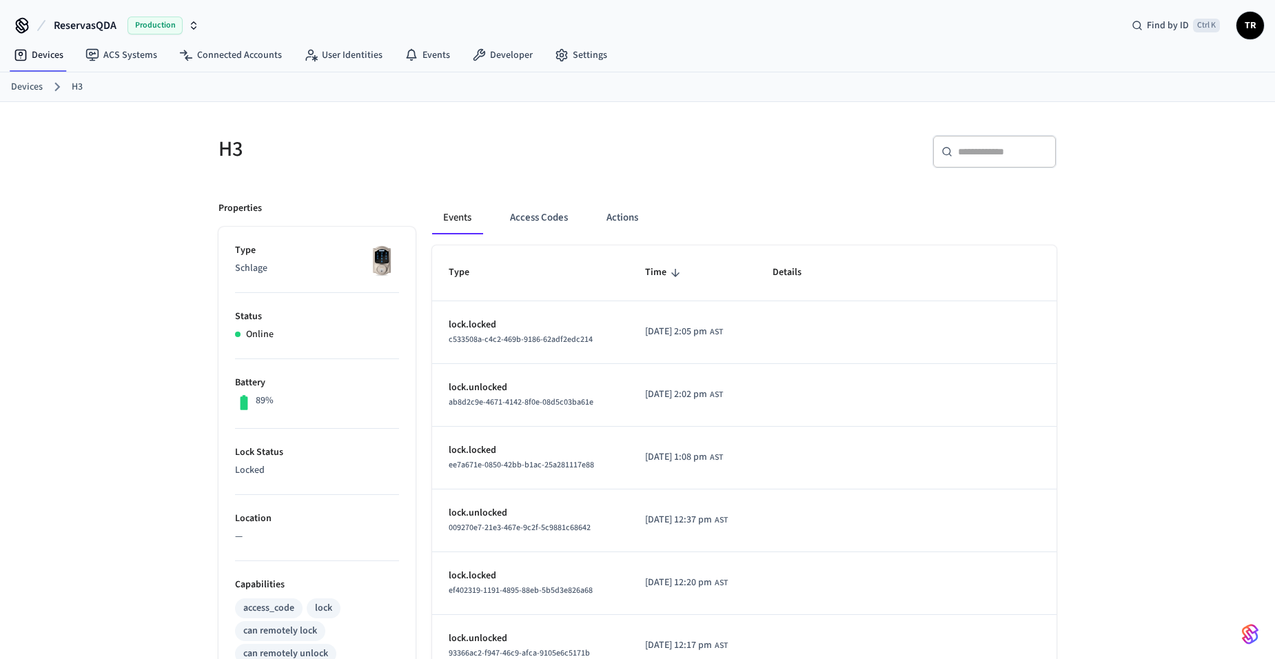
click at [35, 84] on link "Devices" at bounding box center [27, 87] width 32 height 14
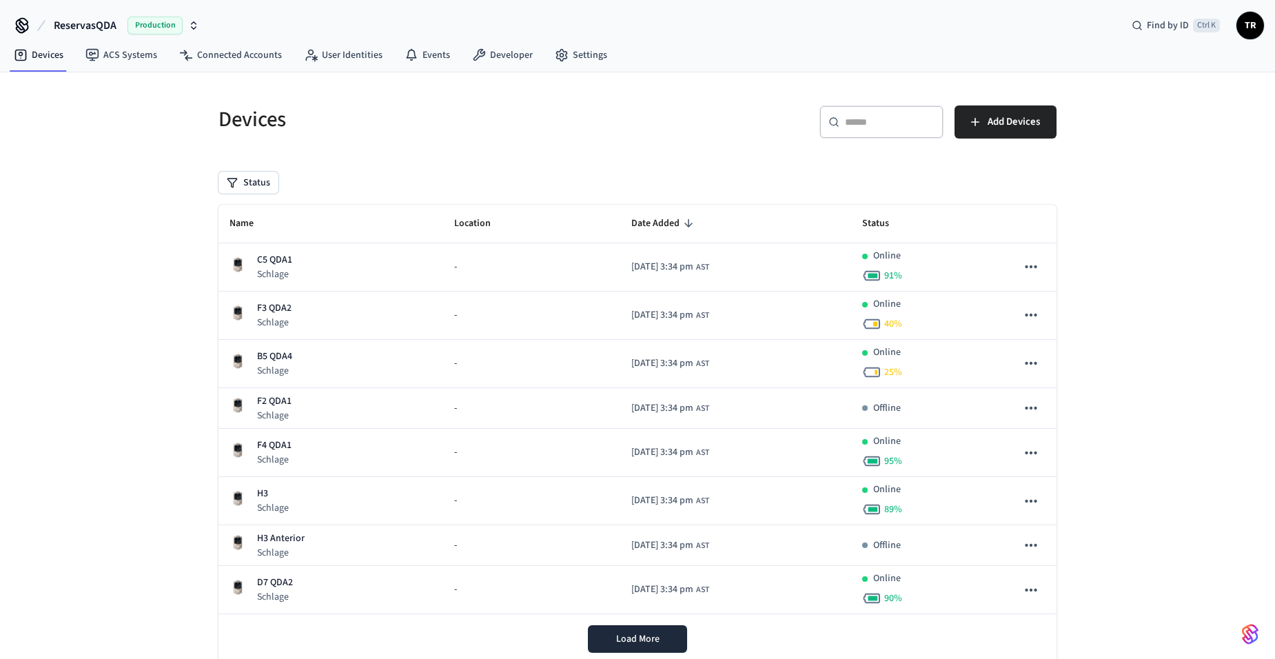
click at [1243, 20] on span "TR" at bounding box center [1250, 25] width 25 height 25
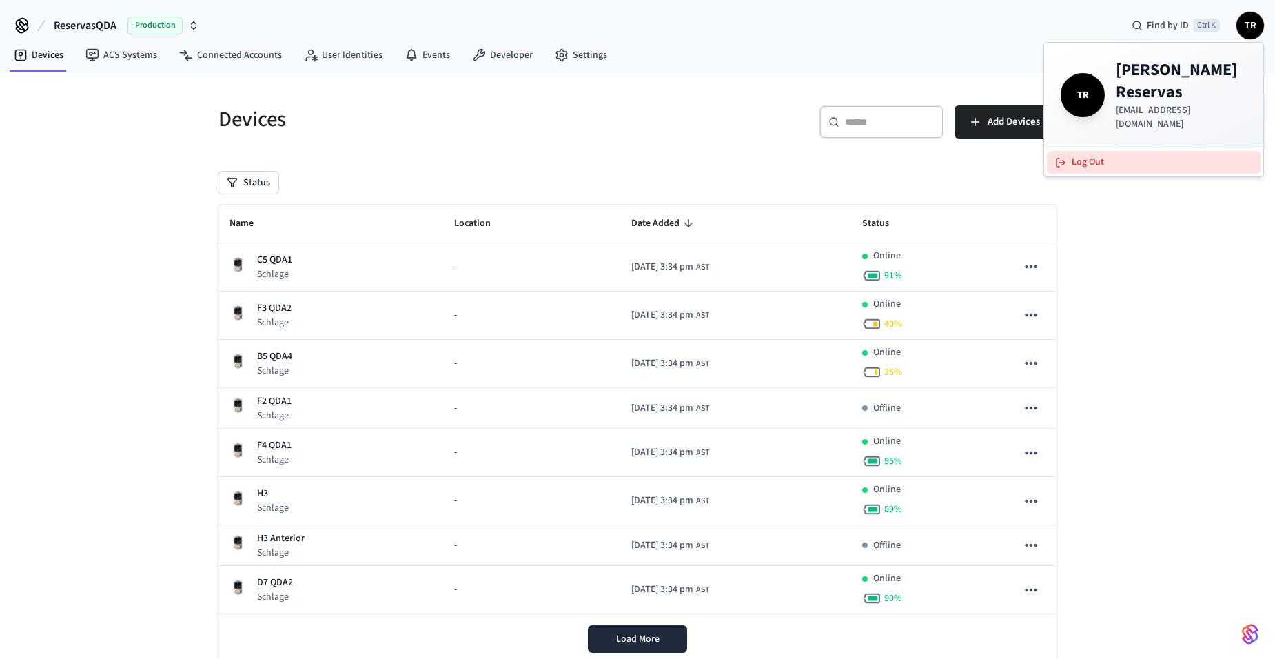
click at [1097, 151] on button "Log Out" at bounding box center [1154, 162] width 214 height 23
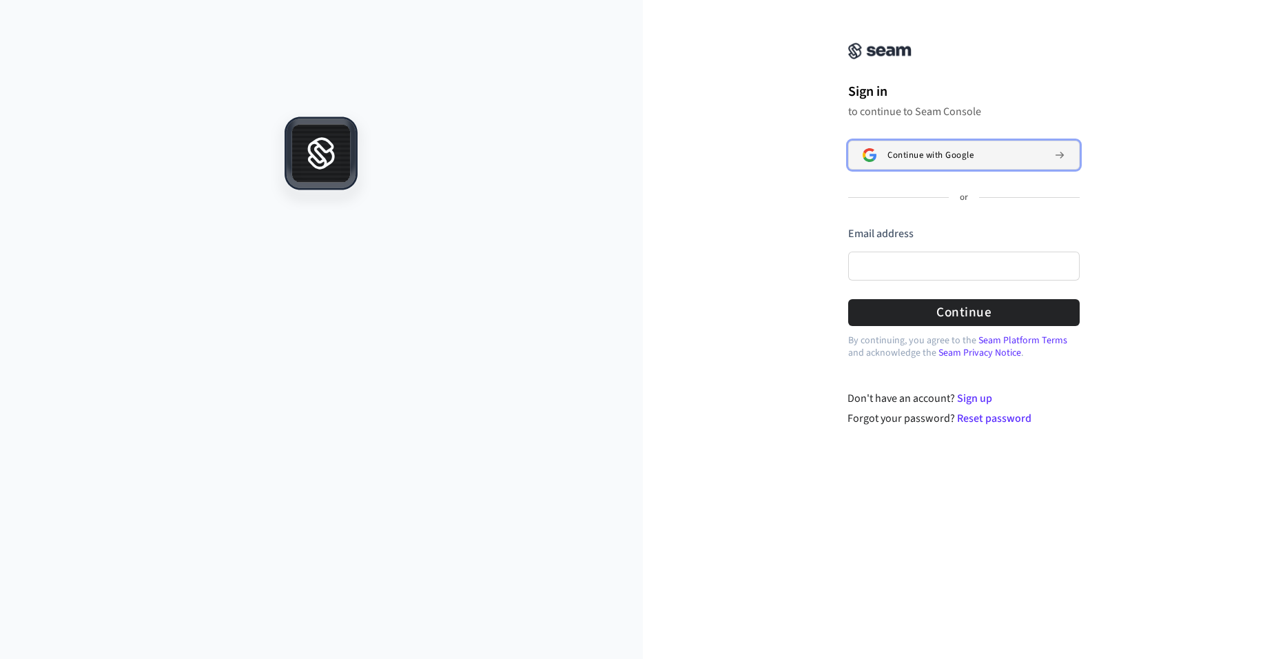
click at [907, 164] on button "Continue with Google" at bounding box center [964, 155] width 232 height 29
